Goal: Task Accomplishment & Management: Complete application form

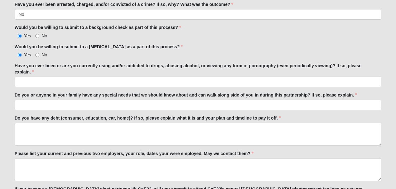
scroll to position [1377, 0]
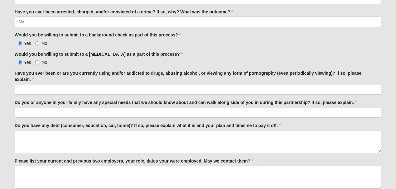
drag, startPoint x: 383, startPoint y: 156, endPoint x: 277, endPoint y: 189, distance: 110.6
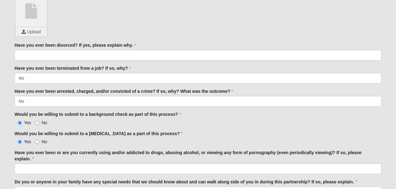
scroll to position [1294, 0]
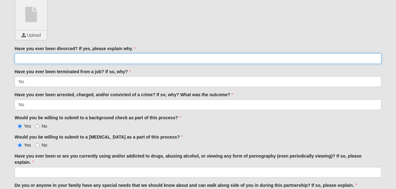
click at [137, 56] on input "Have you ever been divorced? If yes, please explain why." at bounding box center [198, 58] width 367 height 11
drag, startPoint x: 265, startPoint y: 31, endPoint x: 55, endPoint y: 55, distance: 210.9
click at [55, 55] on input "Have you ever been divorced? If yes, please explain why." at bounding box center [198, 58] width 367 height 11
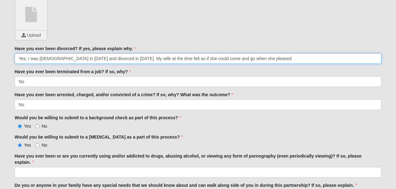
scroll to position [0, 462]
click at [108, 55] on input "Yes, I was [DEMOGRAPHIC_DATA] in [DATE] and divorced in [DATE]. My wife at the …" at bounding box center [198, 58] width 367 height 11
drag, startPoint x: 53, startPoint y: 55, endPoint x: 41, endPoint y: 55, distance: 11.9
click at [41, 55] on input "Yes, I was [DEMOGRAPHIC_DATA] in [DATE] and divorced in [DATE]. My wife at the …" at bounding box center [198, 58] width 367 height 11
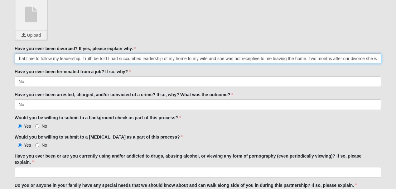
click at [102, 55] on input "Yes, I was [DEMOGRAPHIC_DATA] in [DATE] and divorced in [DATE]. My wife at the …" at bounding box center [198, 58] width 367 height 11
click at [100, 54] on input "Yes, I was [DEMOGRAPHIC_DATA] in [DATE] and divorced in [DATE]. My wife at the …" at bounding box center [198, 58] width 367 height 11
drag, startPoint x: 244, startPoint y: 54, endPoint x: 271, endPoint y: 55, distance: 27.5
click at [271, 55] on input "Yes, I was [DEMOGRAPHIC_DATA] in [DATE] and divorced in [DATE]. My wife at the …" at bounding box center [198, 58] width 367 height 11
drag, startPoint x: 273, startPoint y: 53, endPoint x: 238, endPoint y: 55, distance: 35.6
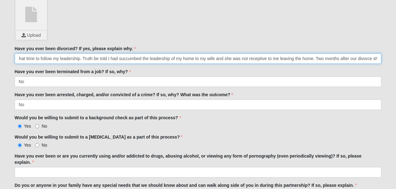
click at [238, 55] on input "Yes, I was [DEMOGRAPHIC_DATA] in [DATE] and divorced in [DATE]. My wife at the …" at bounding box center [198, 58] width 367 height 11
click at [190, 54] on input "Yes, I was [DEMOGRAPHIC_DATA] in [DATE] and divorced in [DATE]. My wife at the …" at bounding box center [198, 58] width 367 height 11
click at [87, 54] on input "Yes, I was [DEMOGRAPHIC_DATA] in [DATE] and divorced in [DATE]. My wife at the …" at bounding box center [198, 58] width 367 height 11
click at [204, 53] on input "Yes, I was [DEMOGRAPHIC_DATA] in [DATE] and divorced in [DATE]. My wife at the …" at bounding box center [198, 58] width 367 height 11
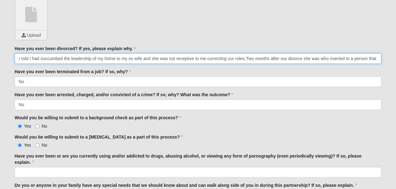
scroll to position [0, 424]
click at [200, 55] on input "Yes, I was [DEMOGRAPHIC_DATA] in [DATE] and divorced in [DATE]. My wife at the …" at bounding box center [198, 58] width 367 height 11
drag, startPoint x: 320, startPoint y: 56, endPoint x: 378, endPoint y: 55, distance: 57.4
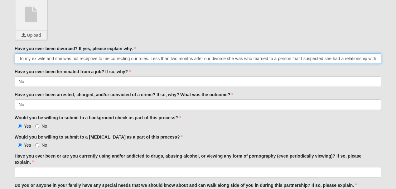
click at [313, 53] on input "Yes, I was [DEMOGRAPHIC_DATA] in [DATE] and divorced in [DATE]. My wife at the …" at bounding box center [198, 58] width 367 height 11
drag, startPoint x: 326, startPoint y: 54, endPoint x: 380, endPoint y: 54, distance: 53.9
click at [378, 53] on input "Yes, I was [DEMOGRAPHIC_DATA] in [DATE] and divorced in [DATE]. My wife at the …" at bounding box center [198, 58] width 367 height 11
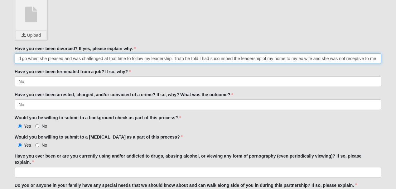
click at [156, 54] on input "Yes, I was [DEMOGRAPHIC_DATA] in [DATE] and divorced in [DATE]. My wife at the …" at bounding box center [198, 58] width 367 height 11
drag, startPoint x: 135, startPoint y: 55, endPoint x: 155, endPoint y: 55, distance: 20.3
click at [155, 55] on input "Yes, I was [DEMOGRAPHIC_DATA] in [DATE] and divorced in [DATE]. My wife at the …" at bounding box center [198, 58] width 367 height 11
drag, startPoint x: 112, startPoint y: 55, endPoint x: 133, endPoint y: 55, distance: 21.2
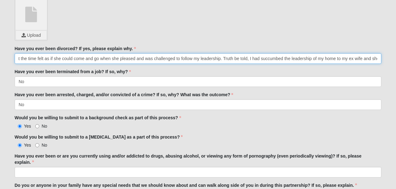
click at [133, 55] on input "Yes, I was [DEMOGRAPHIC_DATA] in [DATE] and divorced in [DATE]. My wife at the …" at bounding box center [198, 58] width 367 height 11
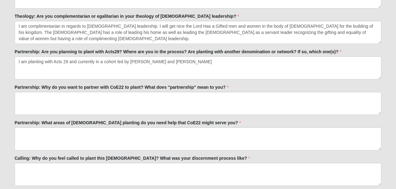
scroll to position [753, 0]
type input "Yes, I was [DEMOGRAPHIC_DATA] in [DATE] and divorced in [DATE]. My wife at the …"
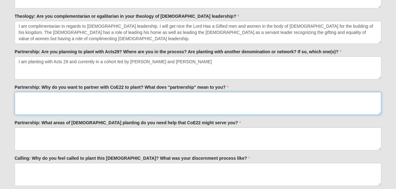
click at [126, 100] on textarea "Partnership: Why do you want to partner with CoE22 to plant? What does "partner…" at bounding box center [198, 103] width 367 height 23
click at [128, 98] on textarea "Partnership: Why do you want to partner with CoE22 to plant? What does "partner…" at bounding box center [198, 103] width 367 height 23
drag, startPoint x: 39, startPoint y: 95, endPoint x: 19, endPoint y: 92, distance: 20.8
click at [19, 92] on textarea "Partnership: Why do you want to partner with CoE22 to plant? What does "partner…" at bounding box center [198, 103] width 367 height 23
click at [49, 94] on textarea "Partnership: Why do you want to partner with CoE22 to plant? What does "partner…" at bounding box center [198, 103] width 367 height 23
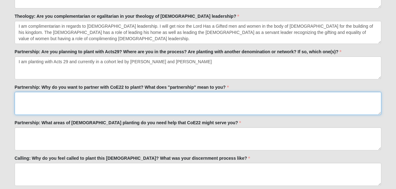
drag, startPoint x: 46, startPoint y: 95, endPoint x: 14, endPoint y: 92, distance: 32.6
click at [14, 92] on div "Person 33.333333333333333333333333330% Complete Family Member to Register First…" at bounding box center [198, 144] width 376 height 1729
click at [150, 95] on textarea "Initially I was not familiar with CoE22" at bounding box center [198, 103] width 367 height 23
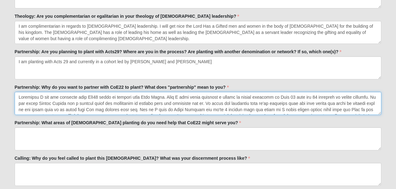
click at [309, 95] on textarea "Partnership: Why do you want to partner with CoE22 to plant? What does "partner…" at bounding box center [198, 103] width 367 height 23
click at [329, 96] on textarea "Partnership: Why do you want to partner with CoE22 to plant? What does "partner…" at bounding box center [198, 103] width 367 height 23
click at [345, 95] on textarea "Partnership: Why do you want to partner with CoE22 to plant? What does "partner…" at bounding box center [198, 103] width 367 height 23
click at [154, 106] on textarea "Partnership: Why do you want to partner with CoE22 to plant? What does "partner…" at bounding box center [198, 103] width 367 height 23
click at [220, 108] on textarea "Partnership: Why do you want to partner with CoE22 to plant? What does "partner…" at bounding box center [198, 103] width 367 height 23
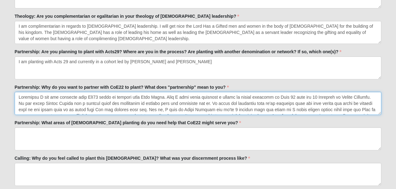
click at [220, 108] on textarea "Partnership: Why do you want to partner with CoE22 to plant? What does "partner…" at bounding box center [198, 103] width 367 height 23
click at [275, 95] on textarea "Partnership: Why do you want to partner with CoE22 to plant? What does "partner…" at bounding box center [198, 103] width 367 height 23
click at [101, 101] on textarea "Partnership: Why do you want to partner with CoE22 to plant? What does "partner…" at bounding box center [198, 103] width 367 height 23
click at [251, 101] on textarea "Partnership: Why do you want to partner with CoE22 to plant? What does "partner…" at bounding box center [198, 103] width 367 height 23
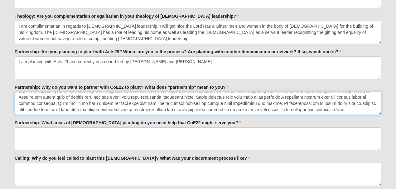
click at [17, 107] on textarea "Partnership: Why do you want to partner with CoE22 to plant? What does "partner…" at bounding box center [198, 103] width 367 height 23
click at [257, 108] on textarea "Partnership: Why do you want to partner with CoE22 to plant? What does "partner…" at bounding box center [198, 103] width 367 height 23
click at [350, 101] on textarea "Partnership: Why do you want to partner with CoE22 to plant? What does "partner…" at bounding box center [198, 103] width 367 height 23
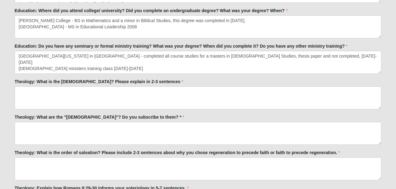
scroll to position [525, 0]
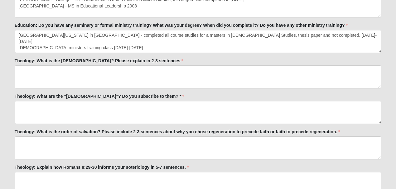
type textarea "Initially I was not familiar with CoE22 until my meeting with [PERSON_NAME]. Th…"
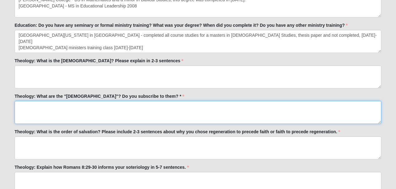
click at [46, 111] on textarea "Theology: What are the "[DEMOGRAPHIC_DATA]"? Do you subscribe to them? *" at bounding box center [198, 112] width 367 height 23
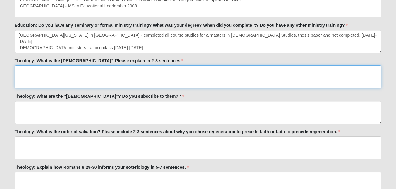
click at [71, 76] on textarea "Theology: What is the [DEMOGRAPHIC_DATA]? Please explain in 2-3 sentences" at bounding box center [198, 76] width 367 height 23
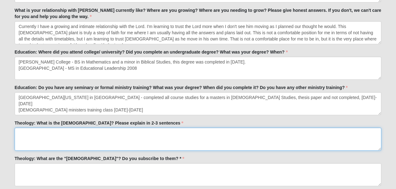
scroll to position [483, 0]
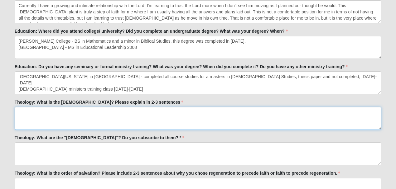
click at [182, 118] on textarea "Theology: What is the [DEMOGRAPHIC_DATA]? Please explain in 2-3 sentences" at bounding box center [198, 118] width 367 height 23
drag, startPoint x: 177, startPoint y: 116, endPoint x: 219, endPoint y: 116, distance: 41.5
click at [219, 116] on textarea "Theology: What is the [DEMOGRAPHIC_DATA]? Please explain in 2-3 sentences" at bounding box center [198, 118] width 367 height 23
drag, startPoint x: 370, startPoint y: 111, endPoint x: 378, endPoint y: 110, distance: 8.4
click at [378, 110] on textarea "Theology: What is the [DEMOGRAPHIC_DATA]? Please explain in 2-3 sentences" at bounding box center [198, 118] width 367 height 23
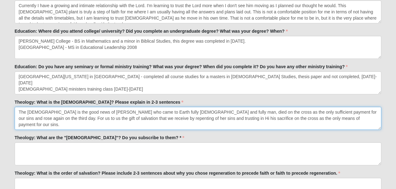
drag, startPoint x: 29, startPoint y: 116, endPoint x: 34, endPoint y: 117, distance: 4.4
click at [34, 117] on textarea "The [DEMOGRAPHIC_DATA] is the good news of [PERSON_NAME] who came to Earth full…" at bounding box center [198, 118] width 367 height 23
drag, startPoint x: 368, startPoint y: 111, endPoint x: 34, endPoint y: 116, distance: 334.5
click at [34, 116] on textarea "The [DEMOGRAPHIC_DATA] is the good news of [PERSON_NAME] who came to Earth full…" at bounding box center [198, 118] width 367 height 23
click at [49, 118] on textarea "The [DEMOGRAPHIC_DATA] is the good news of [PERSON_NAME] who came to Earth full…" at bounding box center [198, 118] width 367 height 23
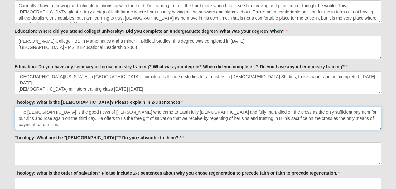
drag, startPoint x: 148, startPoint y: 118, endPoint x: 155, endPoint y: 118, distance: 6.2
click at [155, 118] on textarea "The [DEMOGRAPHIC_DATA] is the good news of [PERSON_NAME] who came to Earth full…" at bounding box center [198, 118] width 367 height 23
click at [142, 117] on textarea "The [DEMOGRAPHIC_DATA] is the good news of [PERSON_NAME] who came to Earth full…" at bounding box center [198, 118] width 367 height 23
click at [143, 116] on textarea "The [DEMOGRAPHIC_DATA] is the good news of [PERSON_NAME] who came to Earth full…" at bounding box center [198, 118] width 367 height 23
drag, startPoint x: 199, startPoint y: 117, endPoint x: 195, endPoint y: 118, distance: 4.2
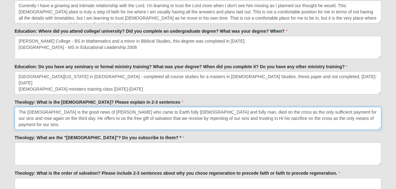
click at [195, 118] on textarea "The [DEMOGRAPHIC_DATA] is the good news of [PERSON_NAME] who came to Earth full…" at bounding box center [198, 118] width 367 height 23
click at [325, 118] on textarea "The [DEMOGRAPHIC_DATA] is the good news of [PERSON_NAME] who came to Earth full…" at bounding box center [198, 118] width 367 height 23
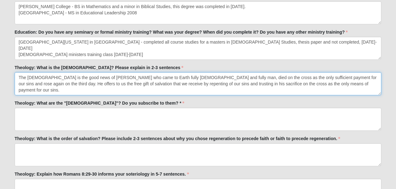
scroll to position [525, 0]
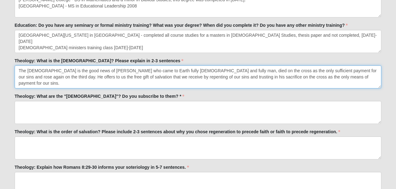
type textarea "The [DEMOGRAPHIC_DATA] is the good news of [PERSON_NAME] who came to Earth full…"
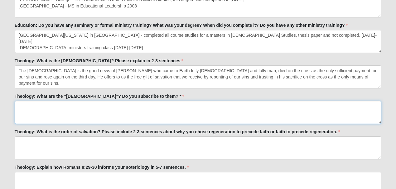
click at [75, 107] on textarea "Theology: What are the "[DEMOGRAPHIC_DATA]"? Do you subscribe to them? *" at bounding box center [198, 112] width 367 height 23
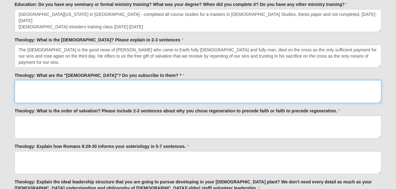
drag, startPoint x: 49, startPoint y: 84, endPoint x: 59, endPoint y: 86, distance: 10.1
click at [59, 86] on textarea "Theology: What are the "[DEMOGRAPHIC_DATA]"? Do you subscribe to them? *" at bounding box center [198, 91] width 367 height 23
click at [103, 84] on textarea "Theology: What are the "[DEMOGRAPHIC_DATA]"? Do you subscribe to them? *" at bounding box center [198, 91] width 367 height 23
click at [75, 84] on textarea "Solas scriptura - the infallible word of [DEMOGRAPHIC_DATA]" at bounding box center [198, 91] width 367 height 23
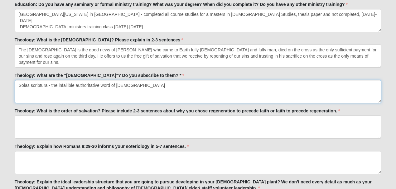
click at [125, 85] on textarea "Solas scriptura - the infallible authoritative word of [DEMOGRAPHIC_DATA]" at bounding box center [198, 91] width 367 height 23
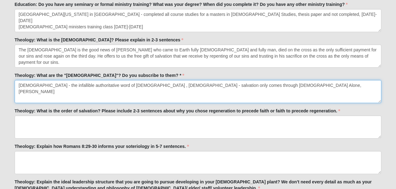
click at [255, 84] on textarea "[DEMOGRAPHIC_DATA] - the infallible authoritative word of [DEMOGRAPHIC_DATA] , …" at bounding box center [198, 91] width 367 height 23
drag, startPoint x: 255, startPoint y: 83, endPoint x: 267, endPoint y: 83, distance: 12.2
click at [267, 83] on textarea "[DEMOGRAPHIC_DATA] - the infallible authoritative word of [DEMOGRAPHIC_DATA] , …" at bounding box center [198, 91] width 367 height 23
drag, startPoint x: 36, startPoint y: 90, endPoint x: 54, endPoint y: 89, distance: 17.2
click at [54, 89] on textarea "[DEMOGRAPHIC_DATA] - the infallible authoritative word of [DEMOGRAPHIC_DATA] , …" at bounding box center [198, 91] width 367 height 23
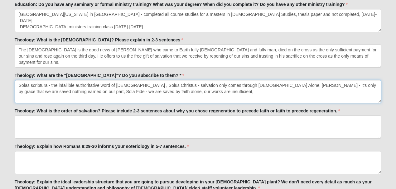
drag, startPoint x: 113, startPoint y: 90, endPoint x: 119, endPoint y: 90, distance: 6.2
click at [119, 90] on textarea "Solas scriptura - the infallible authoritative word of [DEMOGRAPHIC_DATA] , Sol…" at bounding box center [198, 91] width 367 height 23
click at [167, 90] on textarea "Solas scriptura - the infallible authoritative word of [DEMOGRAPHIC_DATA] , Sol…" at bounding box center [198, 91] width 367 height 23
drag, startPoint x: 193, startPoint y: 90, endPoint x: 227, endPoint y: 89, distance: 33.7
click at [196, 90] on textarea "Solas scriptura - the infallible authoritative word of [DEMOGRAPHIC_DATA] , Sol…" at bounding box center [198, 91] width 367 height 23
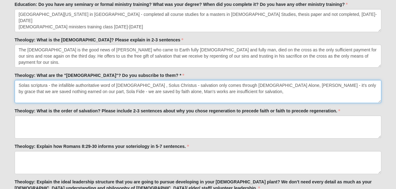
click at [210, 91] on textarea "Solas scriptura - the infallible authoritative word of [DEMOGRAPHIC_DATA] , Sol…" at bounding box center [198, 91] width 367 height 23
drag, startPoint x: 228, startPoint y: 91, endPoint x: 195, endPoint y: 92, distance: 33.1
click at [195, 92] on textarea "Solas scriptura - the infallible authoritative word of [DEMOGRAPHIC_DATA] , Sol…" at bounding box center [198, 91] width 367 height 23
click at [195, 90] on textarea "Solas scriptura - the infallible authoritative word of [DEMOGRAPHIC_DATA] , Sol…" at bounding box center [198, 91] width 367 height 23
click at [226, 91] on textarea "Solas scriptura - the infallible authoritative word of [DEMOGRAPHIC_DATA] , Sol…" at bounding box center [198, 91] width 367 height 23
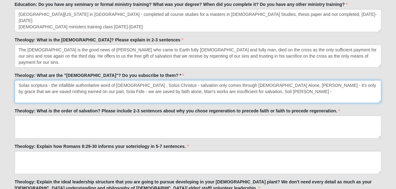
click at [253, 90] on textarea "Solas scriptura - the infallible authoritative word of [DEMOGRAPHIC_DATA] , Sol…" at bounding box center [198, 91] width 367 height 23
click at [315, 92] on textarea "Solas scriptura - the infallible authoritative word of [DEMOGRAPHIC_DATA] , Sol…" at bounding box center [198, 91] width 367 height 23
type textarea "Solas scriptura - the infallible authoritative word of [DEMOGRAPHIC_DATA] , Sol…"
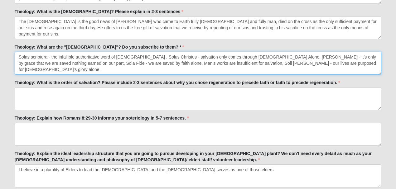
scroll to position [587, 0]
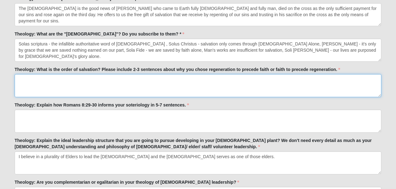
click at [60, 87] on textarea "Theology: What is the order of salvation? Please include 2-3 sentences about wh…" at bounding box center [198, 85] width 367 height 23
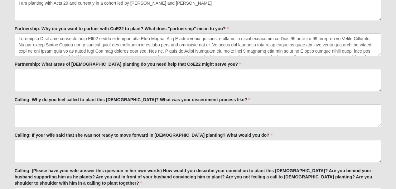
scroll to position [816, 0]
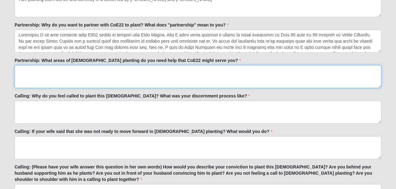
click at [54, 71] on textarea "Partnership: What areas of [DEMOGRAPHIC_DATA] planting do you need help that Co…" at bounding box center [198, 76] width 367 height 23
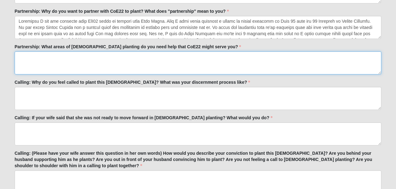
scroll to position [836, 0]
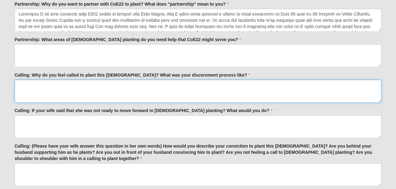
click at [57, 88] on textarea "Calling: Why do you feel called to plant this [DEMOGRAPHIC_DATA]? What was your…" at bounding box center [198, 91] width 367 height 23
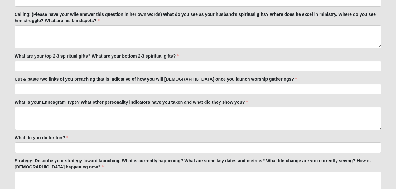
scroll to position [1023, 0]
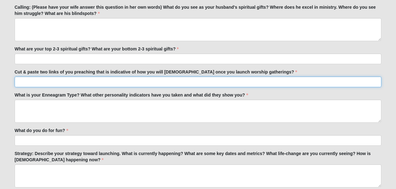
click at [65, 77] on input "Cut & paste two links of you preaching that is indicative of how you will [DEMO…" at bounding box center [198, 82] width 367 height 11
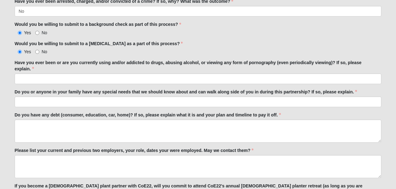
scroll to position [1398, 0]
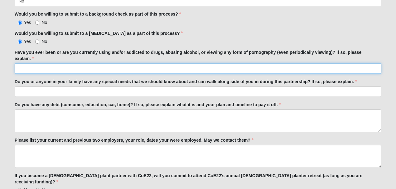
click at [121, 65] on input "Have you ever been or are you currently using and/or addicted to drugs, abusing…" at bounding box center [198, 68] width 367 height 11
click at [80, 66] on input "Have you ever been or are you currently using and/or addicted to drugs, abusing…" at bounding box center [198, 68] width 367 height 11
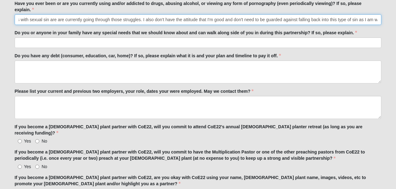
scroll to position [1439, 0]
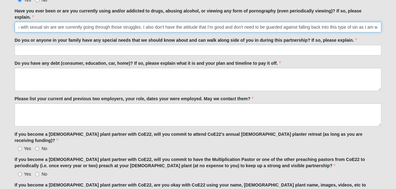
drag, startPoint x: 373, startPoint y: 22, endPoint x: 378, endPoint y: 23, distance: 4.5
click at [378, 23] on input "Yes I have had seasons as a college student struggling with masturbation and im…" at bounding box center [198, 27] width 367 height 11
click at [360, 22] on input "Yes I have had seasons as a college student struggling with masturbation and im…" at bounding box center [198, 27] width 367 height 11
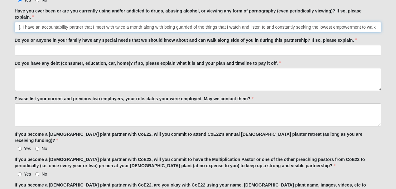
click at [379, 22] on input "Yes I have had seasons as a college student struggling with masturbation and im…" at bounding box center [198, 27] width 367 height 11
click at [377, 22] on input "Yes I have had seasons as a college student struggling with masturbation and im…" at bounding box center [198, 27] width 367 height 11
click at [377, 24] on input "Yes I have had seasons as a college student struggling with masturbation and im…" at bounding box center [198, 27] width 367 height 11
drag, startPoint x: 375, startPoint y: 21, endPoint x: 379, endPoint y: 21, distance: 3.8
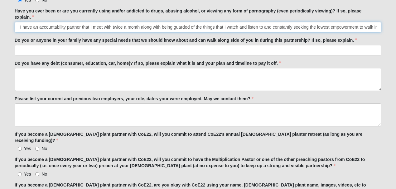
click at [379, 22] on input "Yes I have had seasons as a college student struggling with masturbation and im…" at bounding box center [198, 27] width 367 height 11
click at [377, 23] on input "Yes I have had seasons as a college student struggling with masturbation and im…" at bounding box center [198, 27] width 367 height 11
click at [378, 22] on input "Yes I have had seasons as a college student struggling with masturbation and im…" at bounding box center [198, 27] width 367 height 11
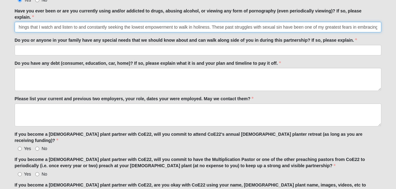
type input "Yes I have had seasons as a college student struggling with masturbation and im…"
click at [373, 22] on input "Yes I have had seasons as a college student struggling with masturbation and im…" at bounding box center [198, 27] width 367 height 11
drag, startPoint x: 372, startPoint y: 22, endPoint x: 379, endPoint y: 23, distance: 7.5
click at [379, 23] on input "Yes I have had seasons as a college student struggling with masturbation and im…" at bounding box center [198, 27] width 367 height 11
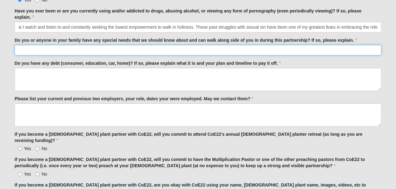
scroll to position [0, 0]
click at [125, 47] on input "Do you or anyone in your family have any special needs that we should know abou…" at bounding box center [198, 50] width 367 height 11
type input "No"
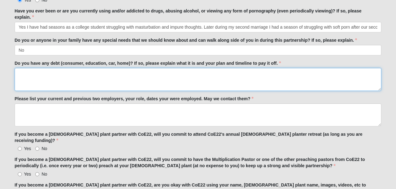
click at [86, 74] on textarea "Do you have any debt (consumer, education, car, home)? If so, please explain wh…" at bounding box center [198, 79] width 367 height 23
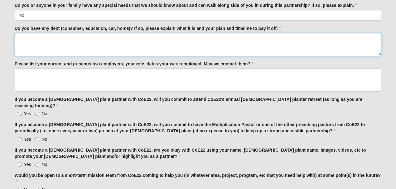
scroll to position [1481, 0]
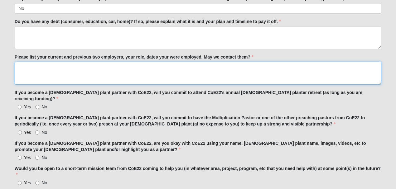
click at [72, 70] on textarea "Please list your current and previous two employers, your role, dates your were…" at bounding box center [198, 73] width 367 height 23
click at [135, 69] on textarea "I am currently an Adjunct professor at [GEOGRAPHIC_DATA] in [GEOGRAPHIC_DATA]" at bounding box center [198, 73] width 367 height 23
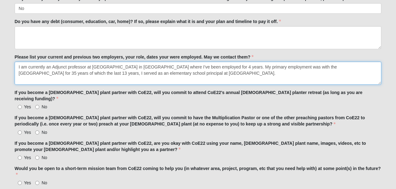
click at [295, 72] on textarea "I am currently an Adjunct professor at [GEOGRAPHIC_DATA] in [GEOGRAPHIC_DATA] w…" at bounding box center [198, 73] width 367 height 23
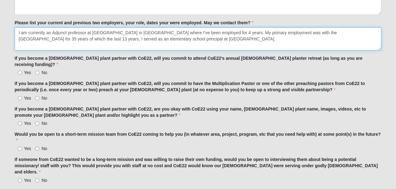
scroll to position [1522, 0]
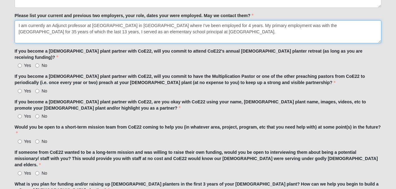
type textarea "I am currently an Adjunct professor at [GEOGRAPHIC_DATA] in [GEOGRAPHIC_DATA] w…"
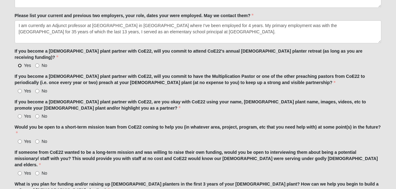
click at [19, 64] on input "Yes" at bounding box center [20, 66] width 4 height 4
radio input "true"
click at [19, 89] on input "Yes" at bounding box center [20, 91] width 4 height 4
radio input "true"
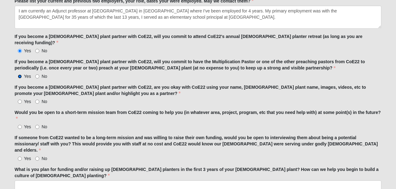
scroll to position [1543, 0]
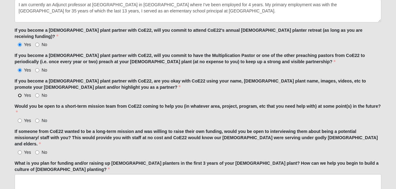
click at [19, 94] on input "Yes" at bounding box center [20, 96] width 4 height 4
radio input "true"
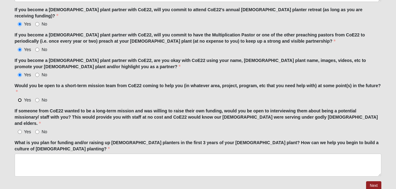
click at [19, 98] on input "Yes" at bounding box center [20, 100] width 4 height 4
radio input "true"
click at [19, 130] on input "Yes" at bounding box center [20, 132] width 4 height 4
radio input "true"
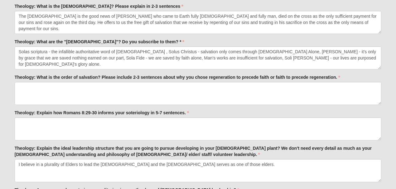
scroll to position [587, 0]
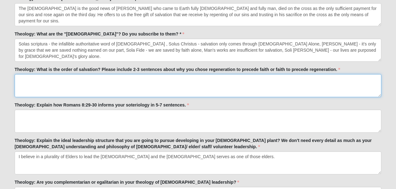
click at [67, 80] on textarea "Theology: What is the order of salvation? Please include 2-3 sentences about wh…" at bounding box center [198, 85] width 367 height 23
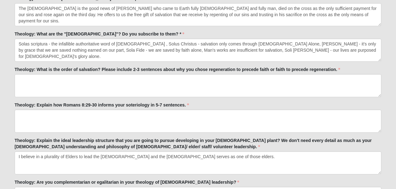
scroll to position [566, 0]
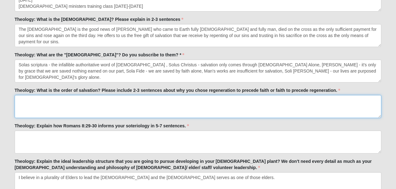
click at [128, 95] on textarea "Theology: What is the order of salvation? Please include 2-3 sentences about wh…" at bounding box center [198, 106] width 367 height 23
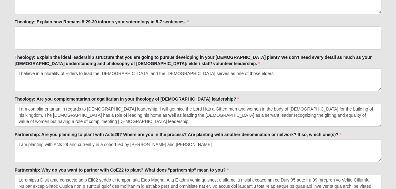
scroll to position [691, 0]
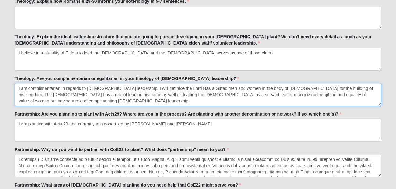
click at [168, 86] on textarea "I am complimentarian in regards to [DEMOGRAPHIC_DATA] leadership. I will get ni…" at bounding box center [198, 94] width 367 height 23
drag, startPoint x: 176, startPoint y: 87, endPoint x: 181, endPoint y: 88, distance: 5.6
click at [182, 87] on textarea "I am complimentarian in regards to [DEMOGRAPHIC_DATA] leadership. I will get ni…" at bounding box center [198, 94] width 367 height 23
click at [296, 88] on textarea "I am complimentarian in regards to [DEMOGRAPHIC_DATA] leadership. I will get ni…" at bounding box center [198, 94] width 367 height 23
drag, startPoint x: 149, startPoint y: 87, endPoint x: 127, endPoint y: 86, distance: 22.8
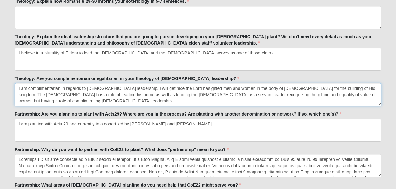
click at [127, 86] on textarea "I am complimentarian in regards to [DEMOGRAPHIC_DATA] leadership. I will get ni…" at bounding box center [198, 94] width 367 height 23
click at [314, 86] on textarea "I am complimentarian in regards to [DEMOGRAPHIC_DATA] leadership. I believe the…" at bounding box center [198, 94] width 367 height 23
drag, startPoint x: 329, startPoint y: 85, endPoint x: 314, endPoint y: 94, distance: 18.0
click at [314, 94] on textarea "I am complimentarian in regards to [DEMOGRAPHIC_DATA] leadership. I believe the…" at bounding box center [198, 94] width 367 height 23
click at [332, 86] on textarea "I am complimentarian in regards to [DEMOGRAPHIC_DATA] leadership. I believe the…" at bounding box center [198, 94] width 367 height 23
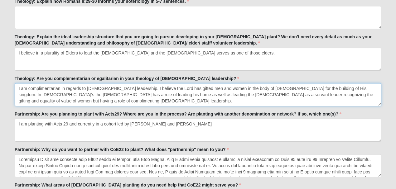
click at [98, 91] on textarea "I am complimentarian in regards to [DEMOGRAPHIC_DATA] leadership. I believe the…" at bounding box center [198, 94] width 367 height 23
click at [251, 92] on textarea "I am complimentarian in regards to [DEMOGRAPHIC_DATA] leadership. I believe the…" at bounding box center [198, 94] width 367 height 23
drag, startPoint x: 255, startPoint y: 92, endPoint x: 279, endPoint y: 94, distance: 24.1
click at [279, 94] on textarea "I am complimentarian in regards to [DEMOGRAPHIC_DATA] leadership. I believe the…" at bounding box center [198, 94] width 367 height 23
click at [360, 94] on textarea "I am complimentarian in regards to [DEMOGRAPHIC_DATA] leadership. I believe the…" at bounding box center [198, 94] width 367 height 23
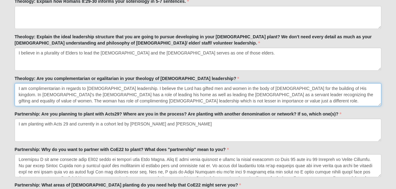
click at [82, 99] on textarea "I am complimentarian in regards to [DEMOGRAPHIC_DATA] leadership. I believe the…" at bounding box center [198, 94] width 367 height 23
click at [133, 98] on textarea "I am complimentarian in regards to [DEMOGRAPHIC_DATA] leadership. I believe the…" at bounding box center [198, 94] width 367 height 23
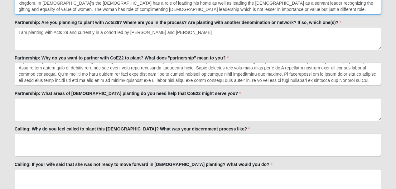
scroll to position [774, 0]
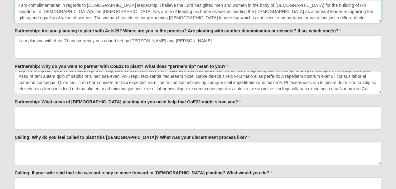
type textarea "I am complimentarian in regards to [DEMOGRAPHIC_DATA] leadership. I believe the…"
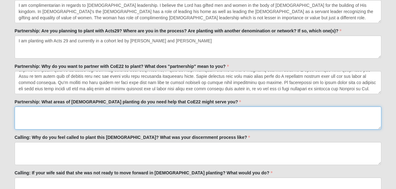
click at [57, 113] on textarea "Partnership: What areas of [DEMOGRAPHIC_DATA] planting do you need help that Co…" at bounding box center [198, 118] width 367 height 23
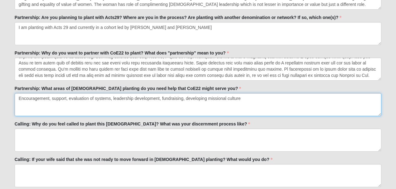
scroll to position [795, 0]
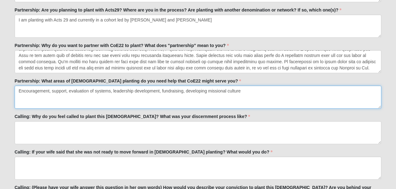
type textarea "Encouragement, support, evaluation of systems, leadership development, fundrais…"
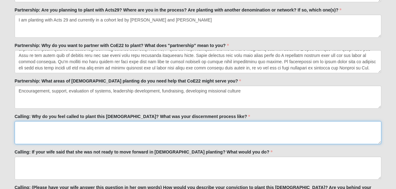
click at [70, 126] on textarea "Calling: Why do you feel called to plant this [DEMOGRAPHIC_DATA]? What was your…" at bounding box center [198, 132] width 367 height 23
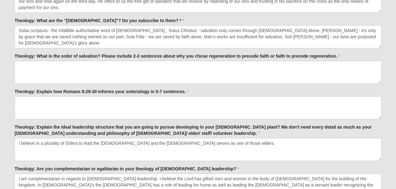
scroll to position [608, 0]
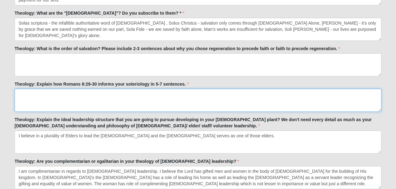
click at [108, 91] on textarea "Theology: Explain how Romans 8:29-30 informs your soteriology in 5-7 sentences." at bounding box center [198, 100] width 367 height 23
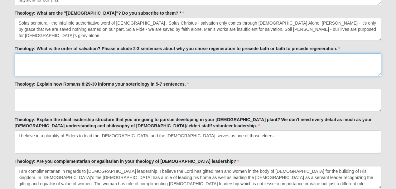
click at [160, 62] on textarea "Theology: What is the order of salvation? Please include 2-3 sentences about wh…" at bounding box center [198, 64] width 367 height 23
click at [126, 60] on textarea "Foreknowledge, predestination, calling, regeneration" at bounding box center [198, 64] width 367 height 23
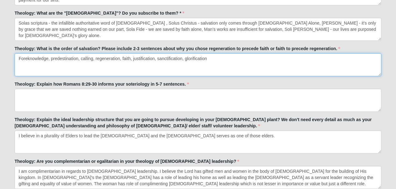
click at [219, 59] on textarea "Foreknowledge, predestination, calling, regeneration, faith, justification, san…" at bounding box center [198, 64] width 367 height 23
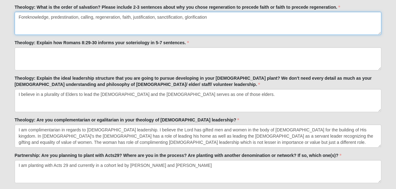
scroll to position [628, 0]
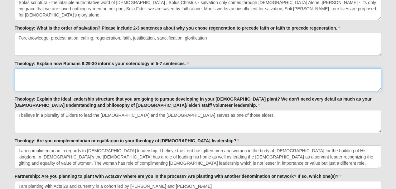
click at [161, 74] on textarea "Theology: Explain how Romans 8:29-30 informs your soteriology in 5-7 sentences." at bounding box center [198, 79] width 367 height 23
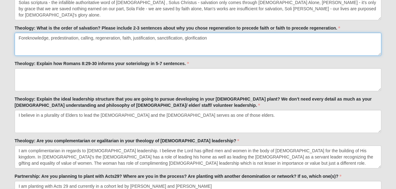
click at [213, 38] on textarea "Foreknowledge, predestination, calling, regeneration, faith, justification, san…" at bounding box center [198, 44] width 367 height 23
click at [31, 46] on textarea "Foreknowledge, predestination, calling, regeneration, faith, justification, san…" at bounding box center [198, 44] width 367 height 23
drag, startPoint x: 113, startPoint y: 49, endPoint x: 105, endPoint y: 50, distance: 7.6
click at [105, 50] on textarea "Foreknowledge, predestination, calling, regeneration, faith, justification, san…" at bounding box center [198, 44] width 367 height 23
click at [153, 50] on textarea "Foreknowledge, predestination, calling, regeneration, faith, justification, san…" at bounding box center [198, 44] width 367 height 23
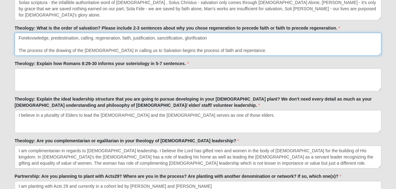
scroll to position [3, 0]
click at [313, 46] on textarea "Foreknowledge, predestination, calling, regeneration, faith, justification, san…" at bounding box center [198, 44] width 367 height 23
click at [136, 44] on textarea "Foreknowledge, predestination, calling, regeneration, faith, justification, san…" at bounding box center [198, 44] width 367 height 23
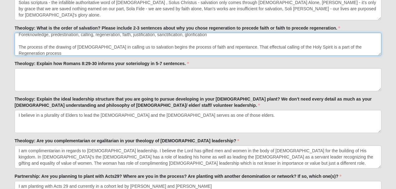
drag, startPoint x: 238, startPoint y: 45, endPoint x: 243, endPoint y: 48, distance: 6.1
click at [243, 48] on textarea "Foreknowledge, predestination, calling, regeneration, faith, justification, san…" at bounding box center [198, 44] width 367 height 23
click at [55, 45] on textarea "Foreknowledge, predestination, calling, regeneration, faith, justification, san…" at bounding box center [198, 44] width 367 height 23
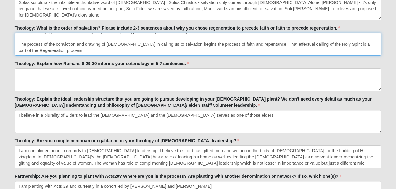
click at [20, 52] on textarea "Foreknowledge, predestination, calling, regeneration, faith, justification, san…" at bounding box center [198, 44] width 367 height 23
click at [63, 47] on textarea "Foreknowledge, predestination, calling, regeneration, faith, justification, san…" at bounding box center [198, 44] width 367 height 23
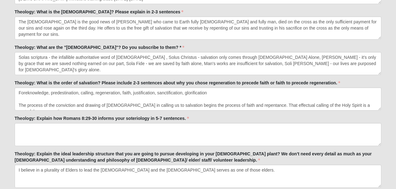
scroll to position [566, 0]
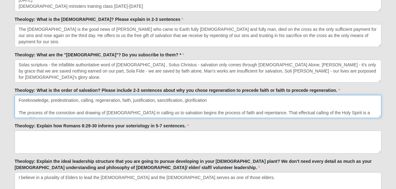
click at [158, 99] on textarea "Foreknowledge, predestination, calling, regeneration, faith, justification, san…" at bounding box center [198, 106] width 367 height 23
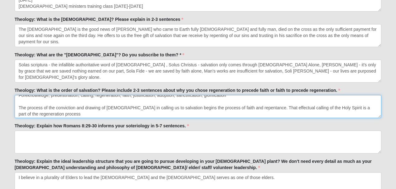
scroll to position [6, 0]
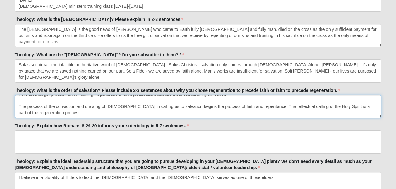
click at [273, 105] on textarea "Foreknowledge, predestination, calling, regeneration, faith, justification, ado…" at bounding box center [198, 106] width 367 height 23
click at [64, 112] on textarea "Foreknowledge, predestination, calling, regeneration, faith, justification, ado…" at bounding box center [198, 106] width 367 height 23
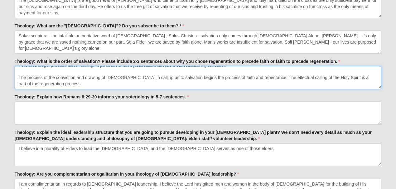
scroll to position [608, 0]
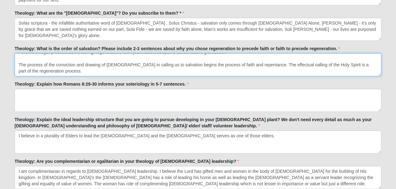
type textarea "Foreknowledge, predestination, calling, regeneration, faith, justification, ado…"
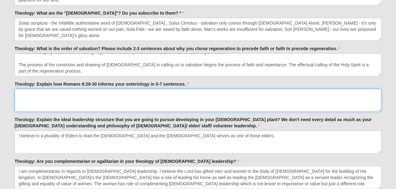
click at [87, 97] on textarea "Theology: Explain how Romans 8:29-30 informs your soteriology in 5-7 sentences." at bounding box center [198, 100] width 367 height 23
click at [68, 99] on textarea "Theology: Explain how Romans 8:29-30 informs your soteriology in 5-7 sentences." at bounding box center [198, 100] width 367 height 23
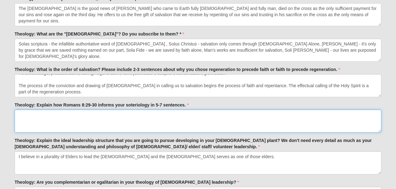
scroll to position [0, 0]
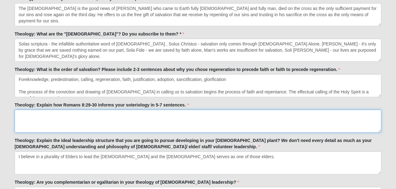
click at [87, 118] on textarea "Theology: Explain how Romans 8:29-30 informs your soteriology in 5-7 sentences." at bounding box center [198, 121] width 367 height 23
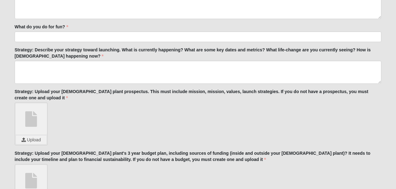
scroll to position [1148, 0]
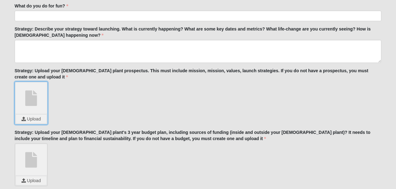
click at [37, 115] on input "file" at bounding box center [31, 119] width 31 height 9
click at [32, 100] on link at bounding box center [31, 98] width 31 height 31
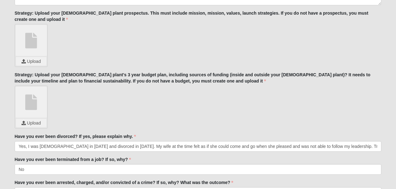
scroll to position [1210, 0]
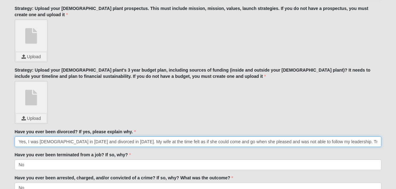
click at [250, 137] on input "Yes, I was [DEMOGRAPHIC_DATA] in [DATE] and divorced in [DATE]. My wife at the …" at bounding box center [198, 142] width 367 height 11
drag, startPoint x: 378, startPoint y: 138, endPoint x: 381, endPoint y: 137, distance: 3.3
click at [180, 137] on input "Yes, I was [DEMOGRAPHIC_DATA] in [DATE] and divorced in [DATE]. My wife at the …" at bounding box center [198, 142] width 367 height 11
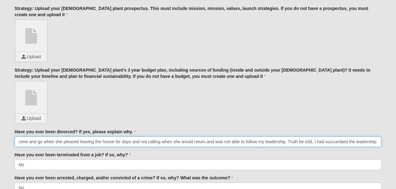
drag, startPoint x: 164, startPoint y: 137, endPoint x: 171, endPoint y: 137, distance: 6.9
click at [171, 137] on input "Yes, I was [DEMOGRAPHIC_DATA] in [DATE] and divorced in [DATE]. My wife at the …" at bounding box center [198, 142] width 367 height 11
click at [379, 138] on input "Yes, I was [DEMOGRAPHIC_DATA] in [DATE] and divorced in [DATE]. My wife at the …" at bounding box center [198, 142] width 367 height 11
click at [376, 138] on input "Yes, I was [DEMOGRAPHIC_DATA] in [DATE] and divorced in [DATE]. My wife at the …" at bounding box center [198, 142] width 367 height 11
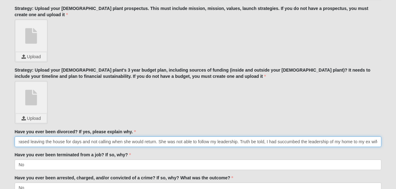
click at [338, 137] on input "Yes, I was [DEMOGRAPHIC_DATA] in [DATE] and divorced in [DATE]. My wife at the …" at bounding box center [198, 142] width 367 height 11
click at [373, 137] on input "Yes, I was [DEMOGRAPHIC_DATA] in [DATE] and divorced in [DATE]. My wife at the …" at bounding box center [198, 142] width 367 height 11
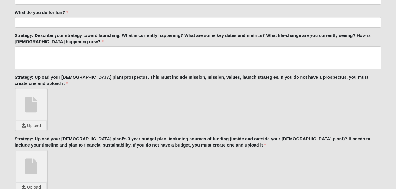
scroll to position [1148, 0]
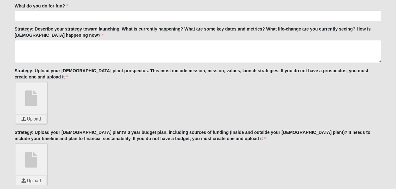
type input "Yes, I was [DEMOGRAPHIC_DATA] in [DATE] and divorced in [DATE]. My wife at the …"
click at [37, 115] on input "file" at bounding box center [31, 119] width 31 height 9
